Goal: Information Seeking & Learning: Learn about a topic

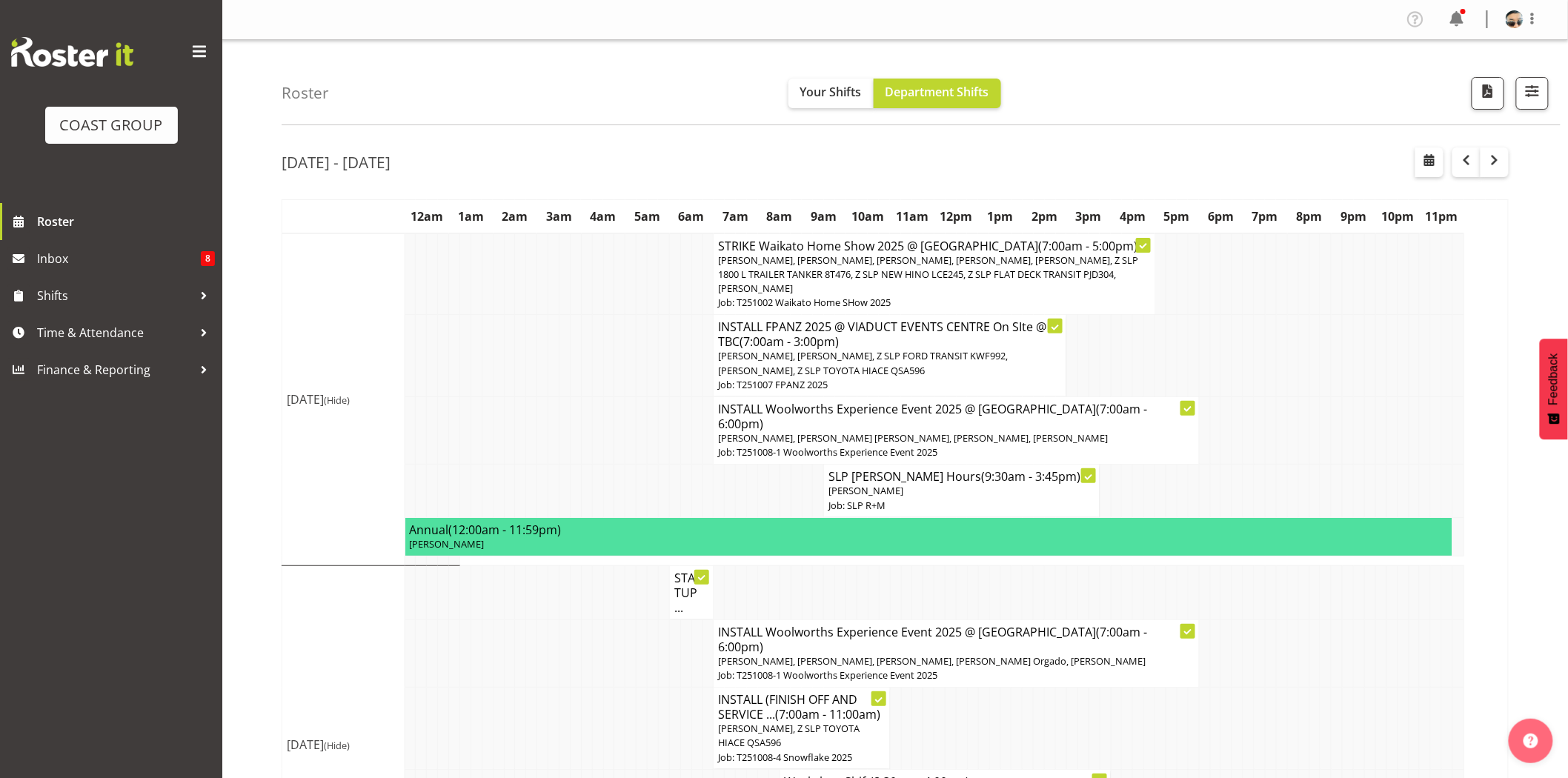
click at [680, 323] on td at bounding box center [685, 356] width 11 height 83
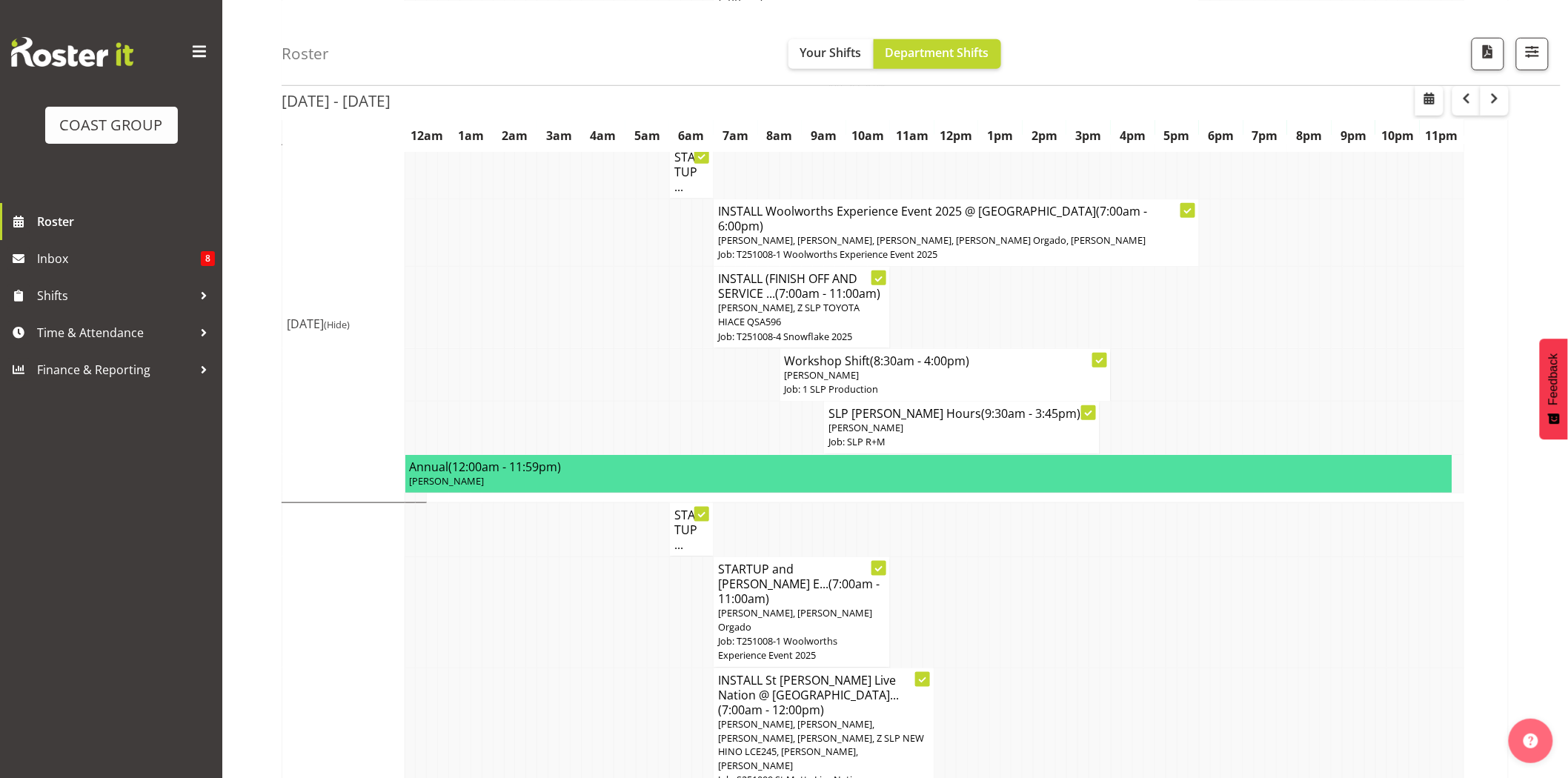
scroll to position [313, 0]
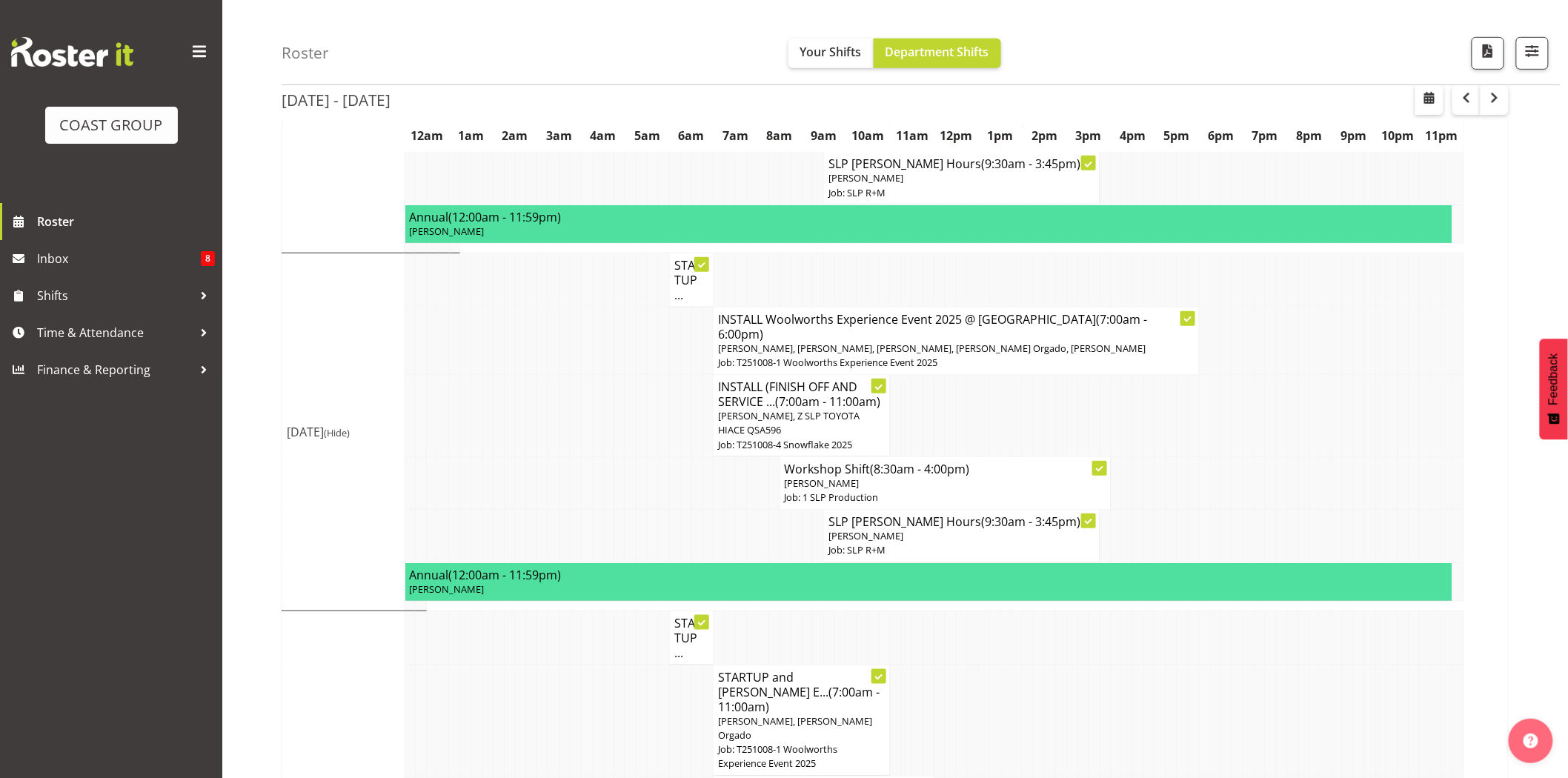
click at [819, 683] on h4 "STARTUP and [PERSON_NAME] E... (7:00am - 11:00am)" at bounding box center [800, 692] width 166 height 45
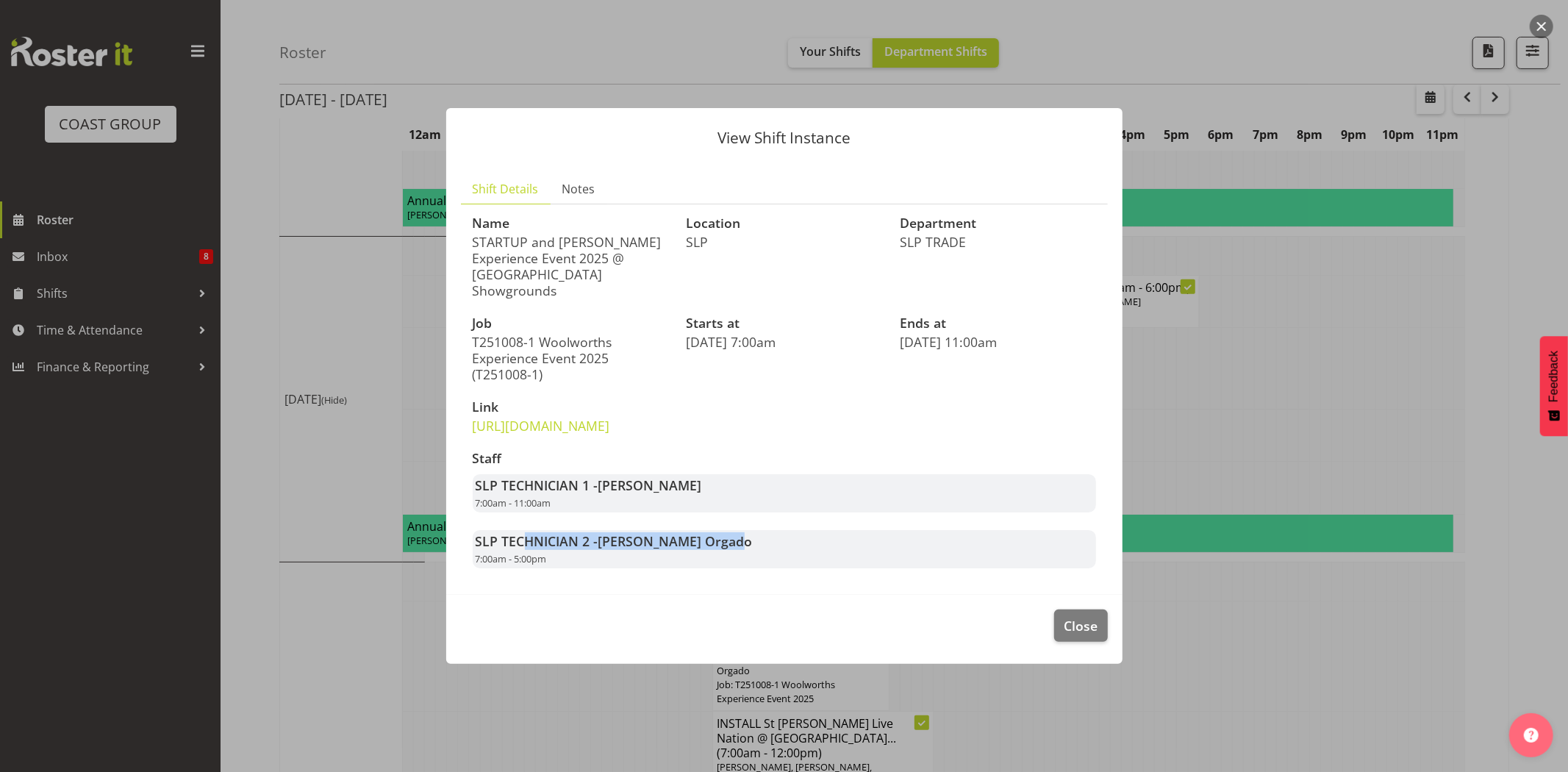
drag, startPoint x: 520, startPoint y: 548, endPoint x: 745, endPoint y: 537, distance: 225.3
click at [745, 537] on div "Staff SLP TECHNICIAN 1 - [PERSON_NAME] 7:00am - 11:00am SLP TECHNICIAN 2 - [PER…" at bounding box center [784, 510] width 641 height 135
click at [1098, 631] on span "Close" at bounding box center [1081, 626] width 34 height 19
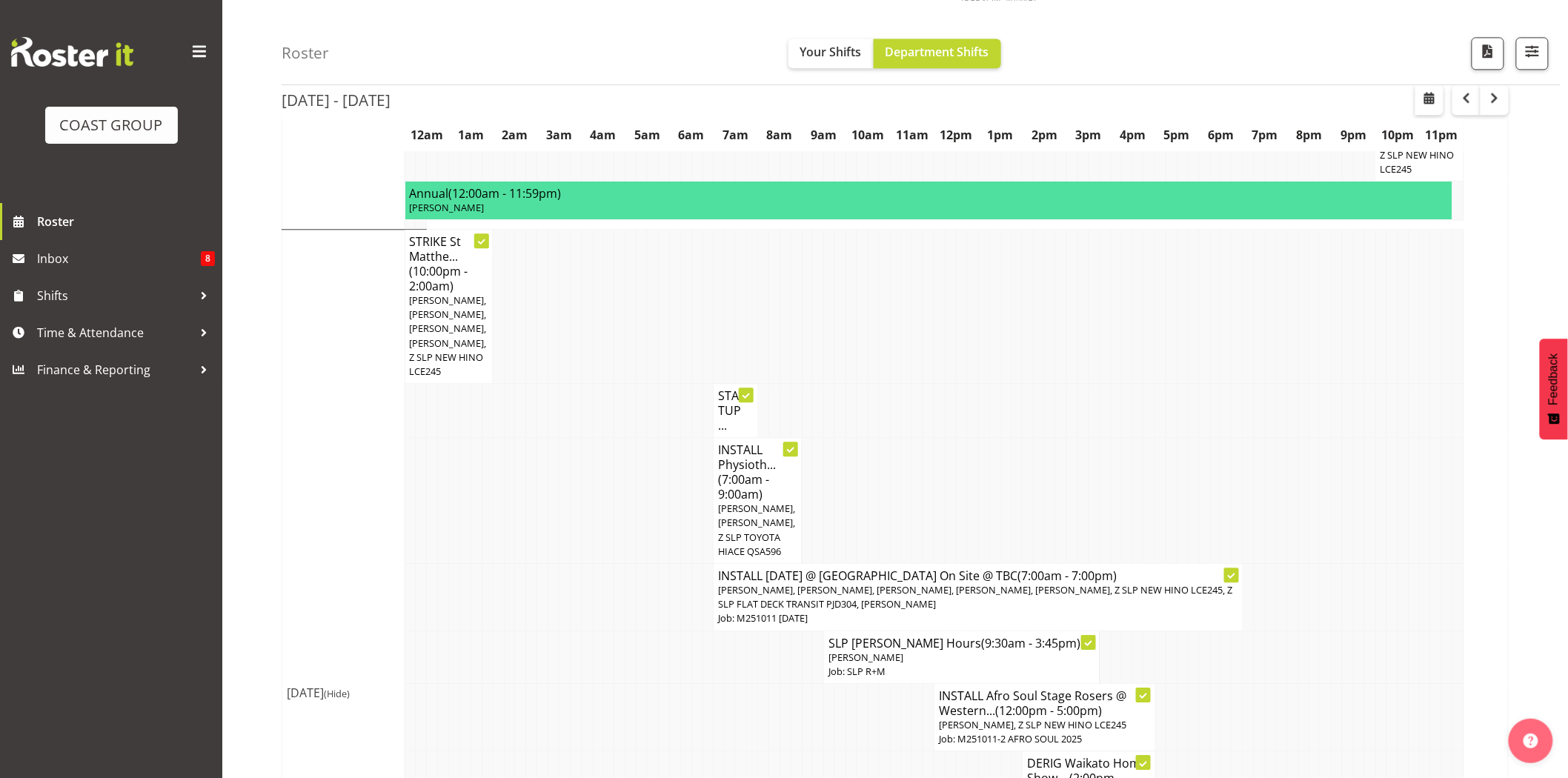
scroll to position [1629, 0]
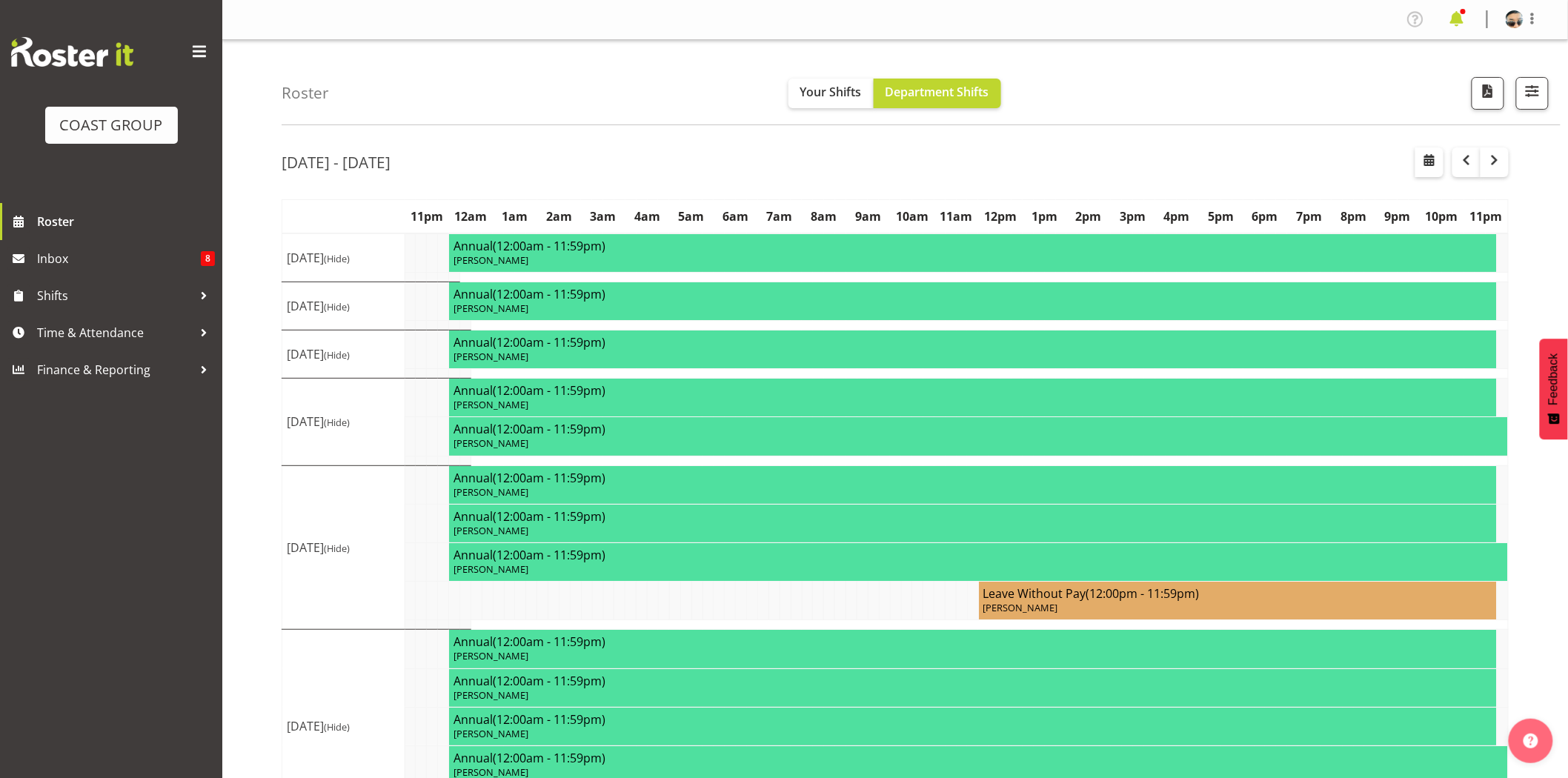
click at [1456, 18] on span at bounding box center [1456, 19] width 24 height 24
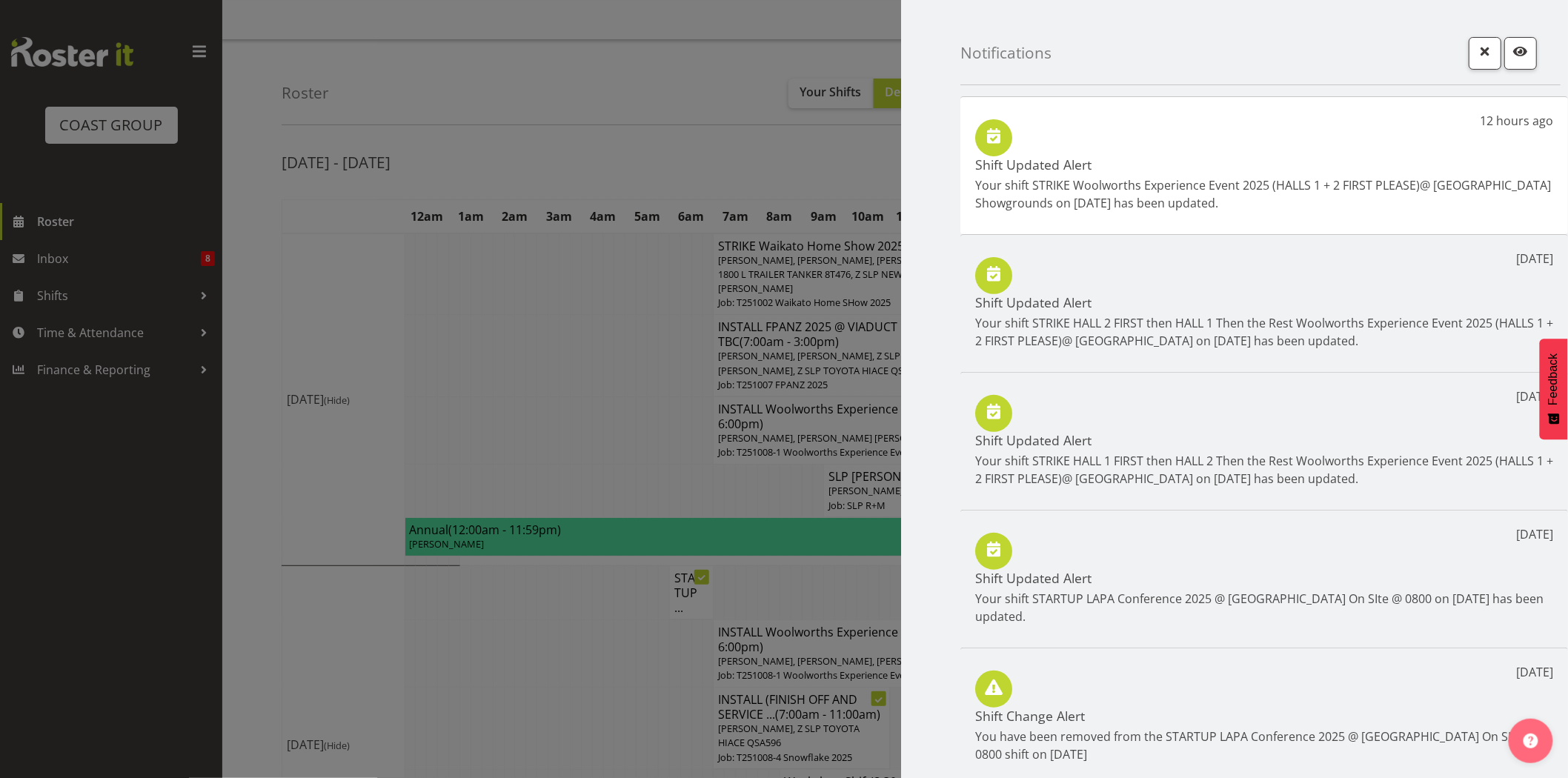
click at [738, 71] on div at bounding box center [784, 389] width 1568 height 778
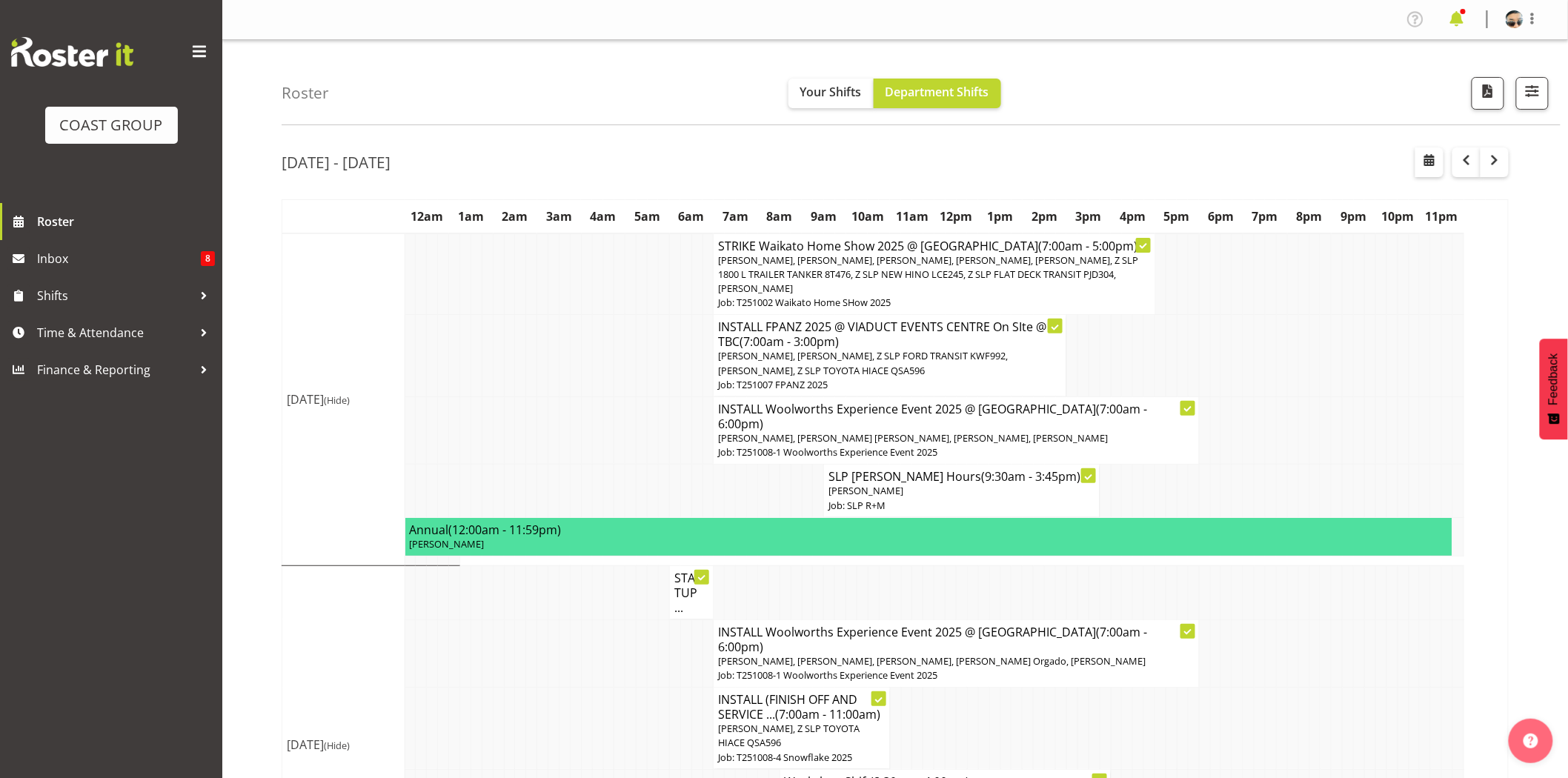
click at [1456, 19] on span at bounding box center [1456, 19] width 24 height 24
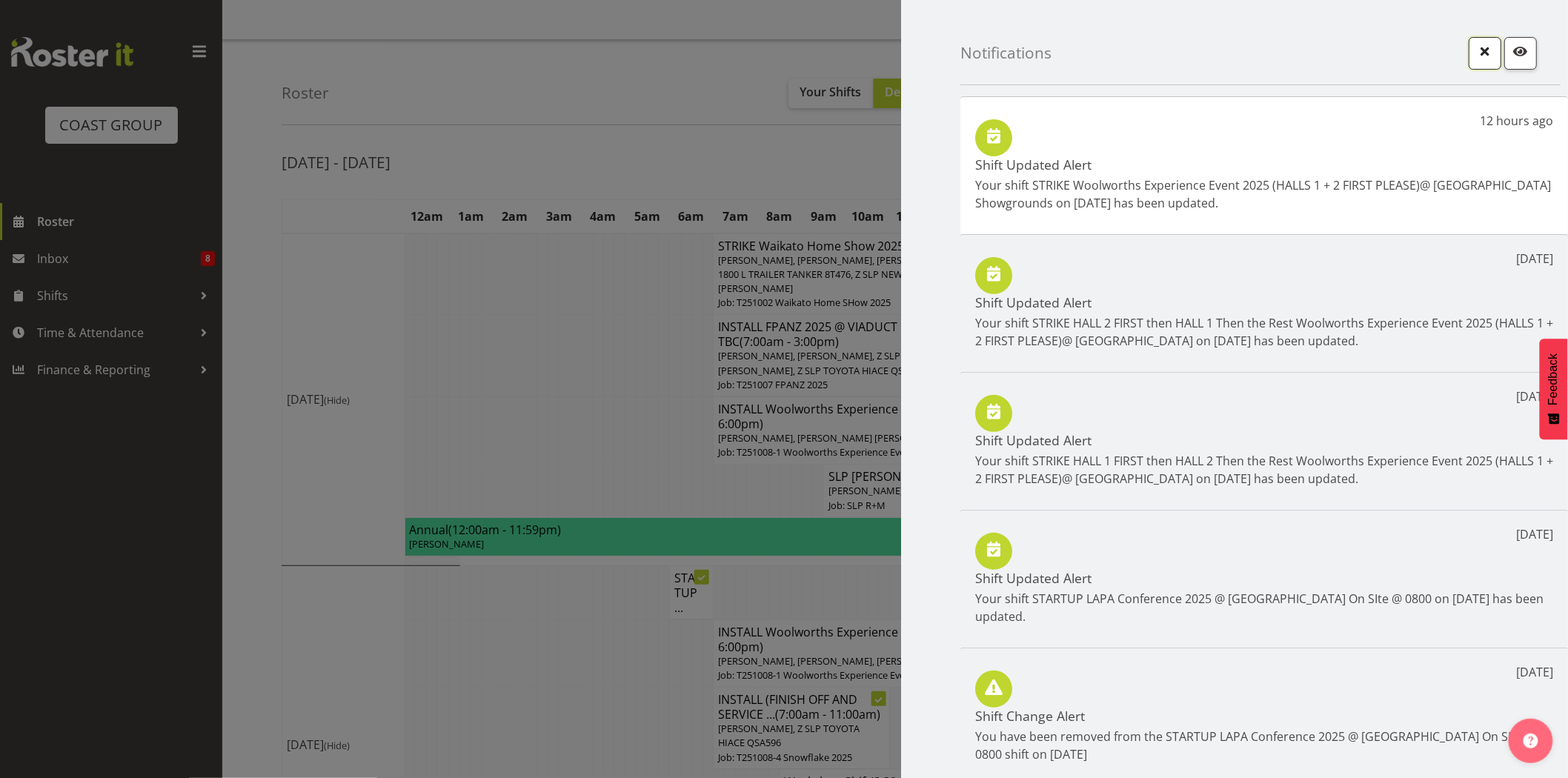
click at [1475, 57] on span "button" at bounding box center [1484, 51] width 19 height 19
